Goal: Navigation & Orientation: Find specific page/section

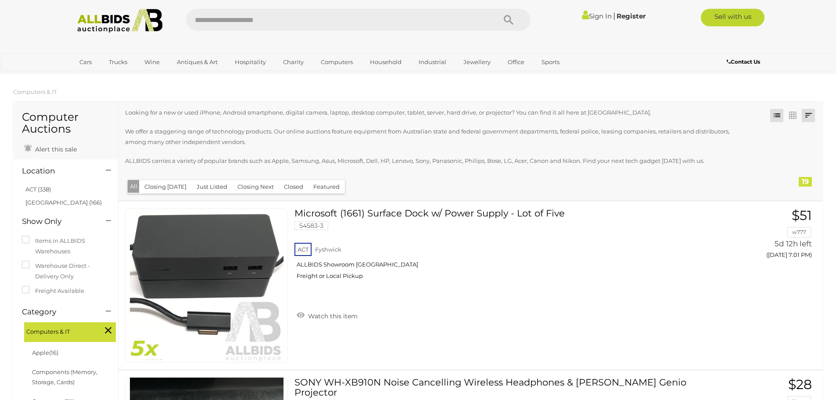
click at [809, 116] on link at bounding box center [808, 115] width 13 height 13
click at [774, 240] on link "Recently Added" at bounding box center [750, 239] width 131 height 15
